Goal: Transaction & Acquisition: Purchase product/service

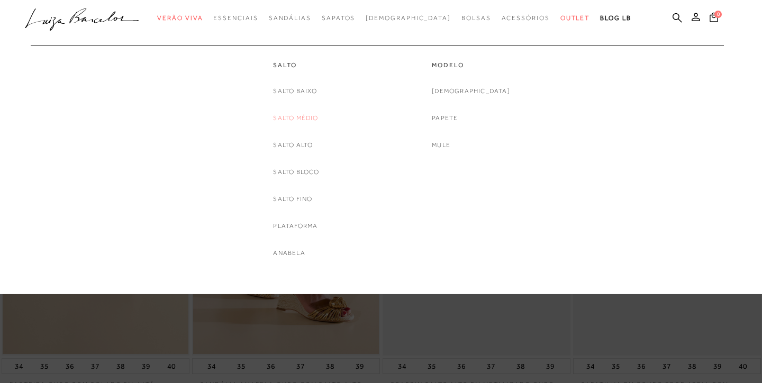
click at [304, 115] on link "Salto Médio" at bounding box center [295, 118] width 45 height 11
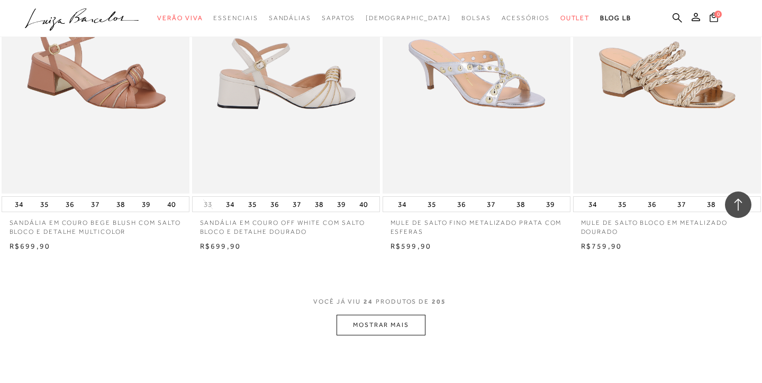
scroll to position [1972, 0]
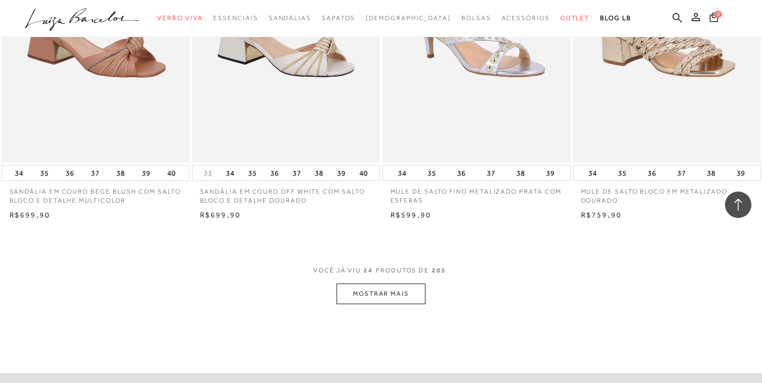
click at [380, 297] on button "MOSTRAR MAIS" at bounding box center [380, 293] width 89 height 21
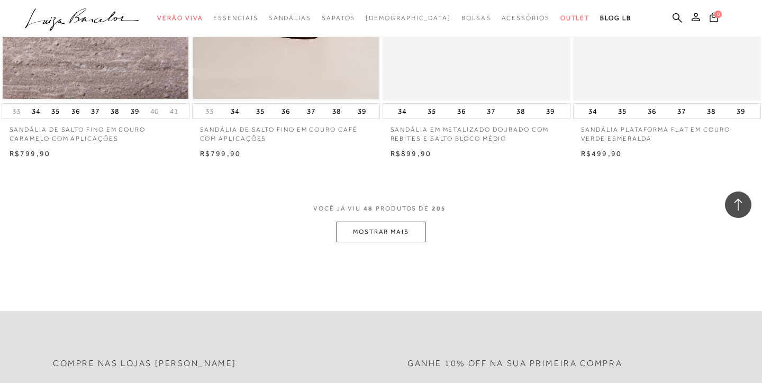
scroll to position [4142, 0]
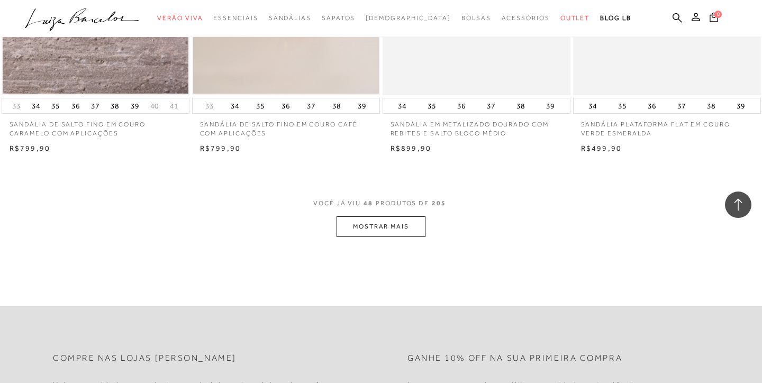
click at [372, 232] on button "MOSTRAR MAIS" at bounding box center [380, 226] width 89 height 21
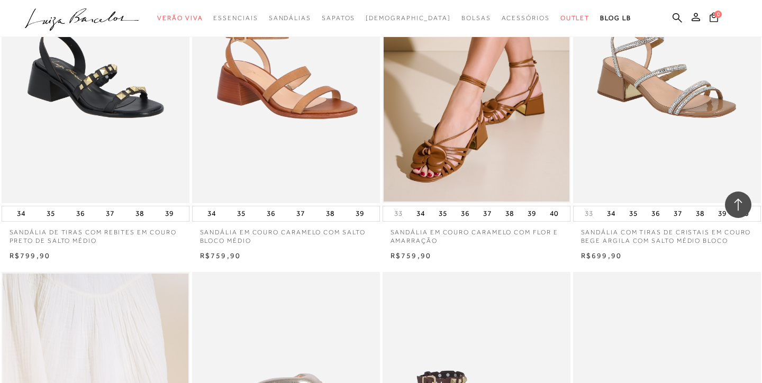
scroll to position [4600, 0]
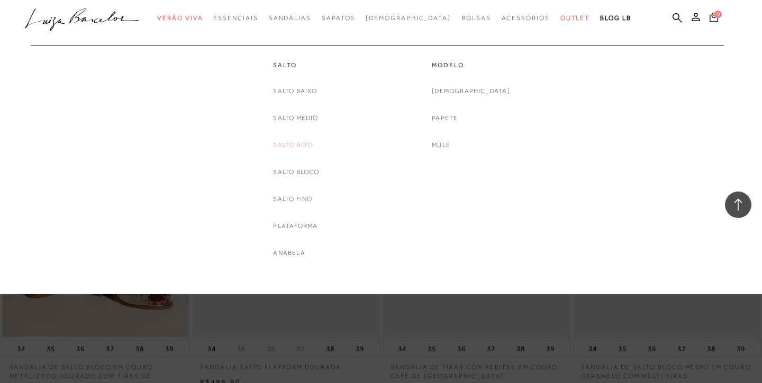
click at [304, 143] on link "Salto Alto" at bounding box center [293, 145] width 40 height 11
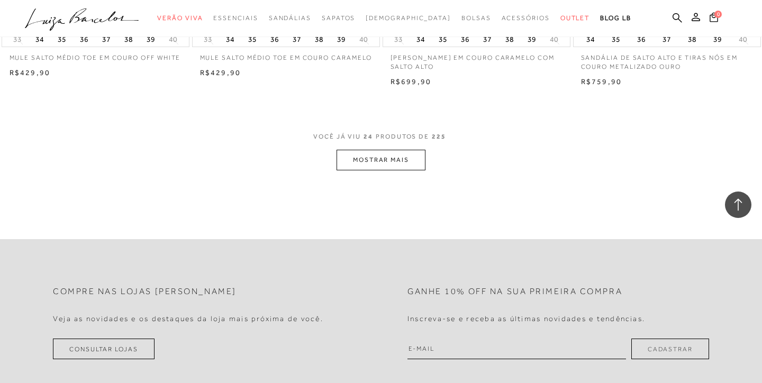
scroll to position [2086, 0]
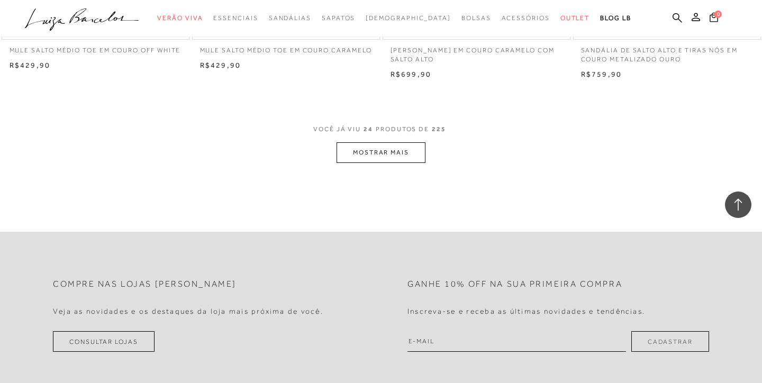
click at [380, 155] on button "MOSTRAR MAIS" at bounding box center [380, 152] width 89 height 21
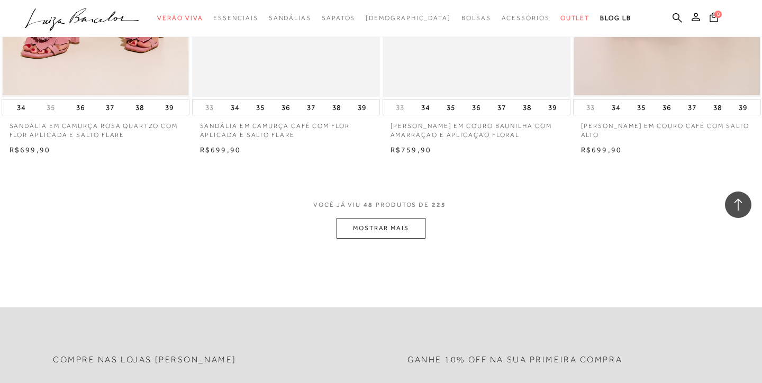
scroll to position [4226, 0]
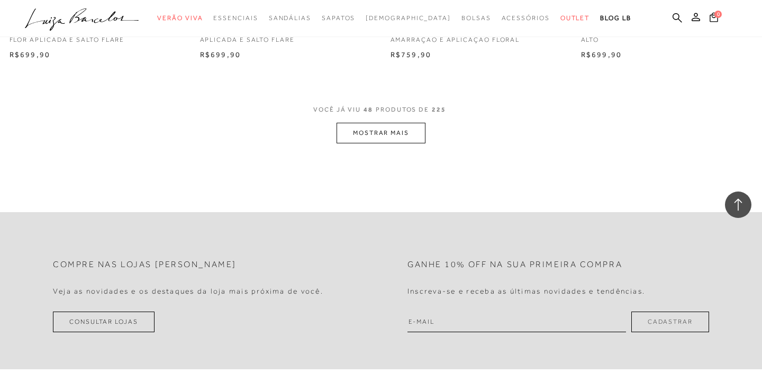
click at [372, 128] on button "MOSTRAR MAIS" at bounding box center [380, 133] width 89 height 21
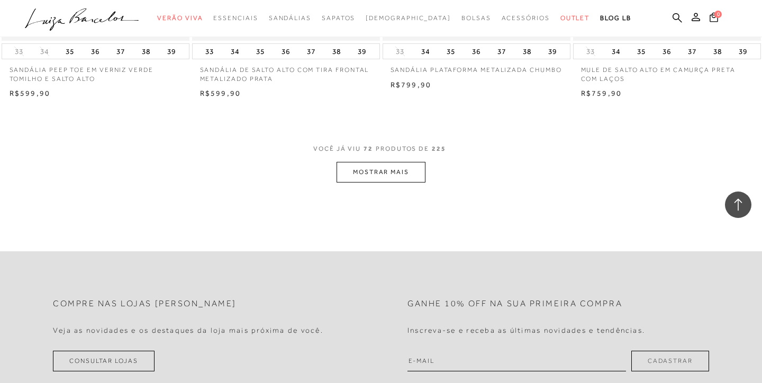
scroll to position [6314, 0]
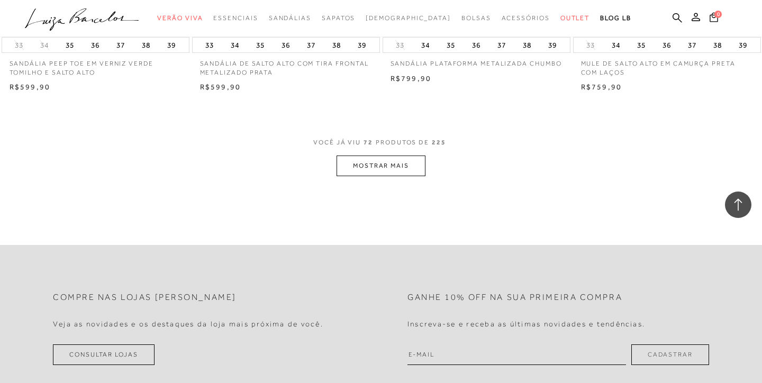
click at [377, 161] on button "MOSTRAR MAIS" at bounding box center [380, 165] width 89 height 21
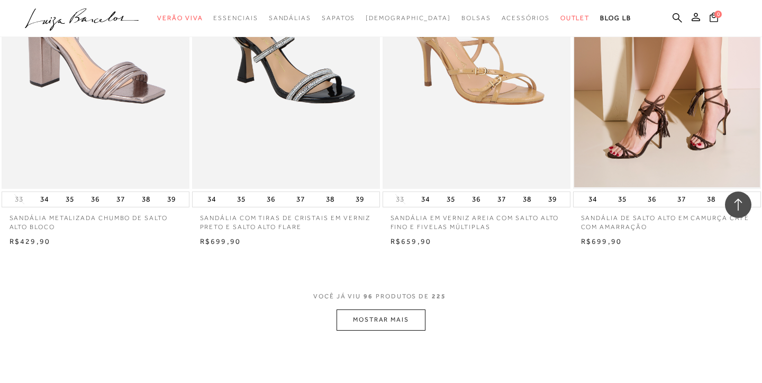
scroll to position [8289, 0]
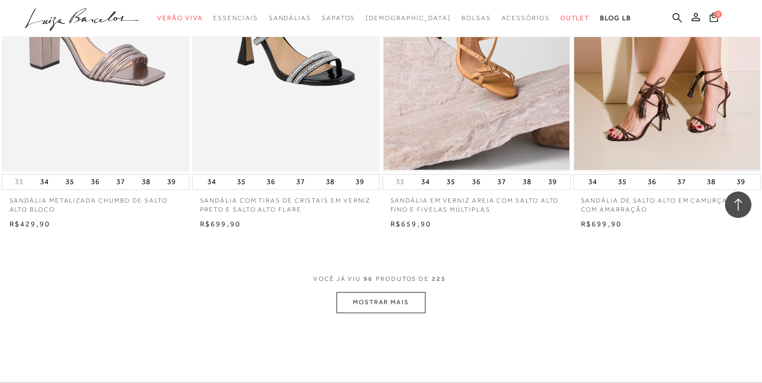
click at [379, 304] on button "MOSTRAR MAIS" at bounding box center [380, 302] width 89 height 21
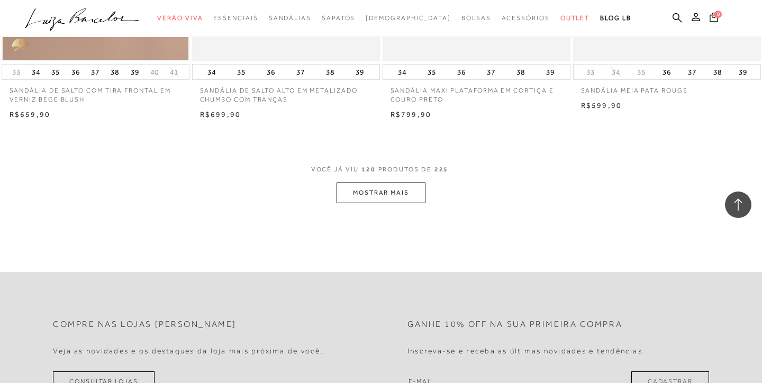
scroll to position [10600, 0]
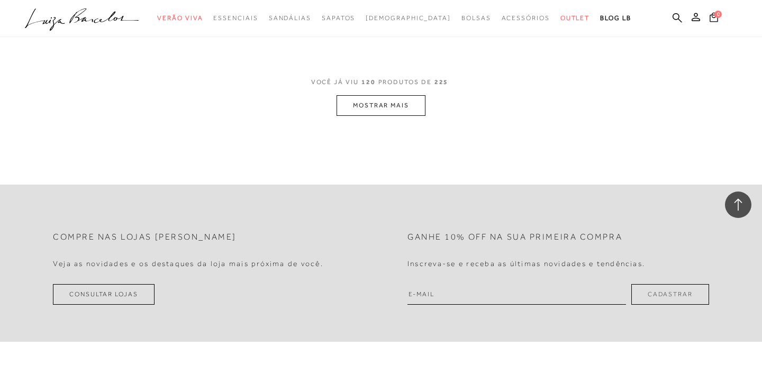
click at [374, 109] on button "MOSTRAR MAIS" at bounding box center [380, 105] width 89 height 21
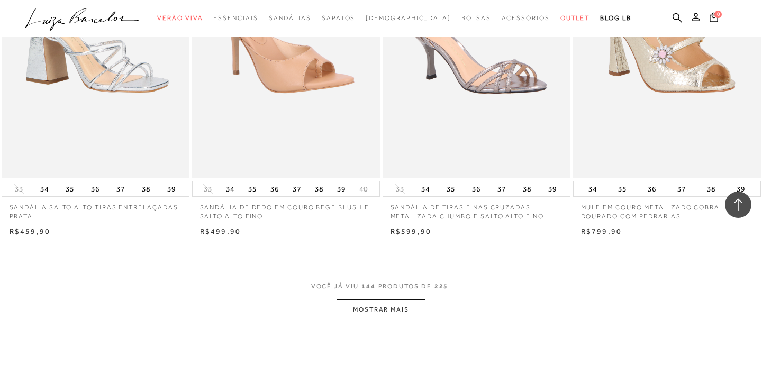
scroll to position [12499, 0]
click at [374, 315] on button "MOSTRAR MAIS" at bounding box center [380, 309] width 89 height 21
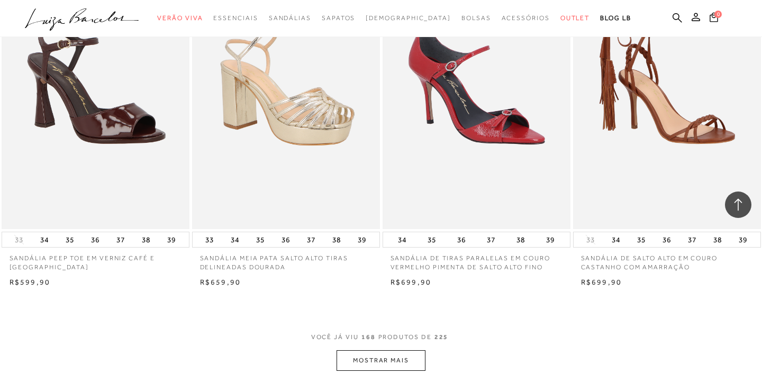
scroll to position [14559, 0]
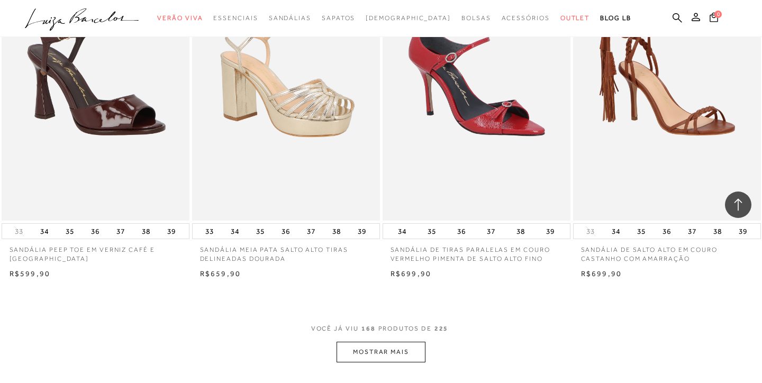
click at [373, 346] on button "MOSTRAR MAIS" at bounding box center [380, 352] width 89 height 21
